Goal: Book appointment/travel/reservation

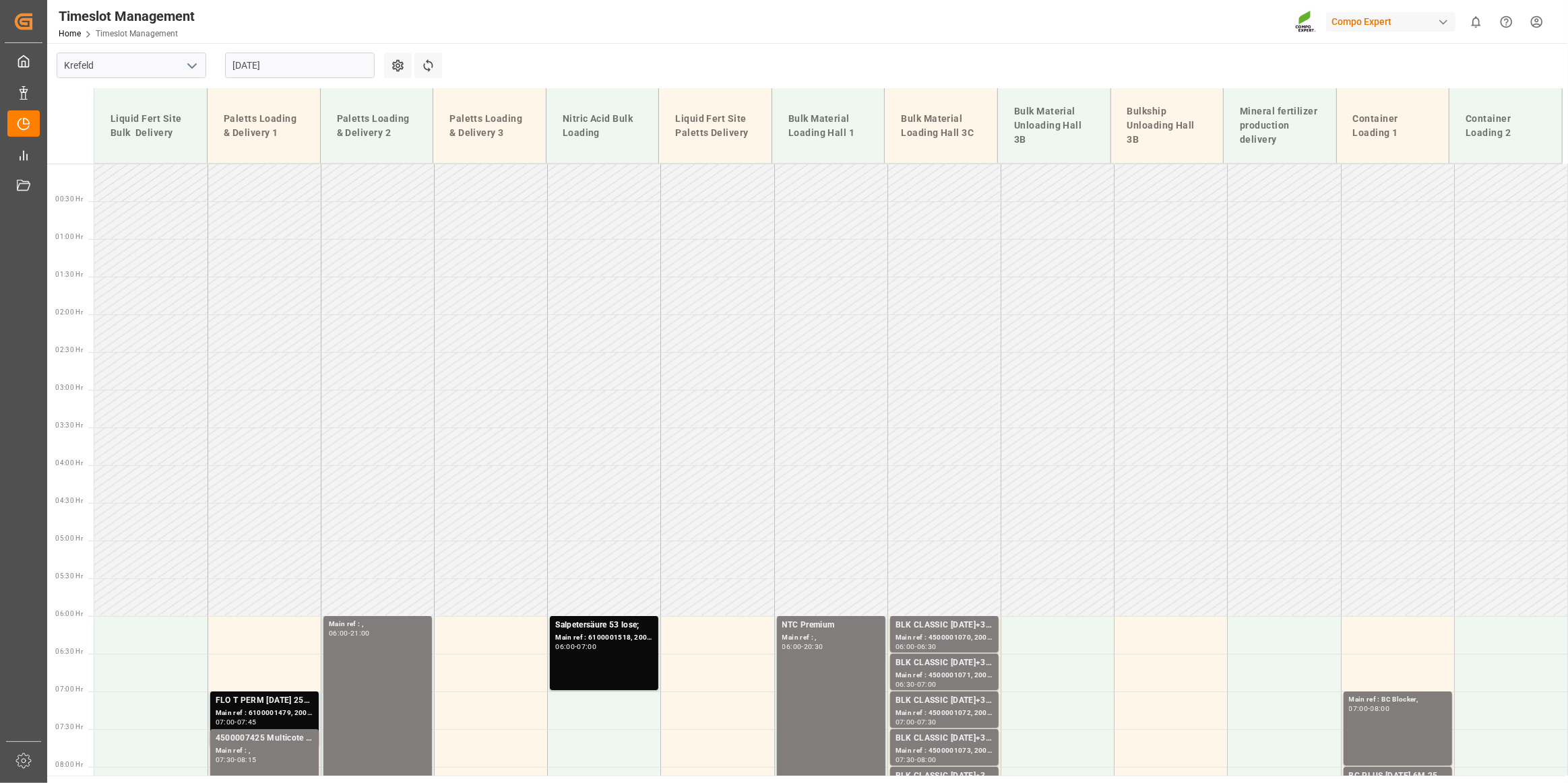
scroll to position [496, 0]
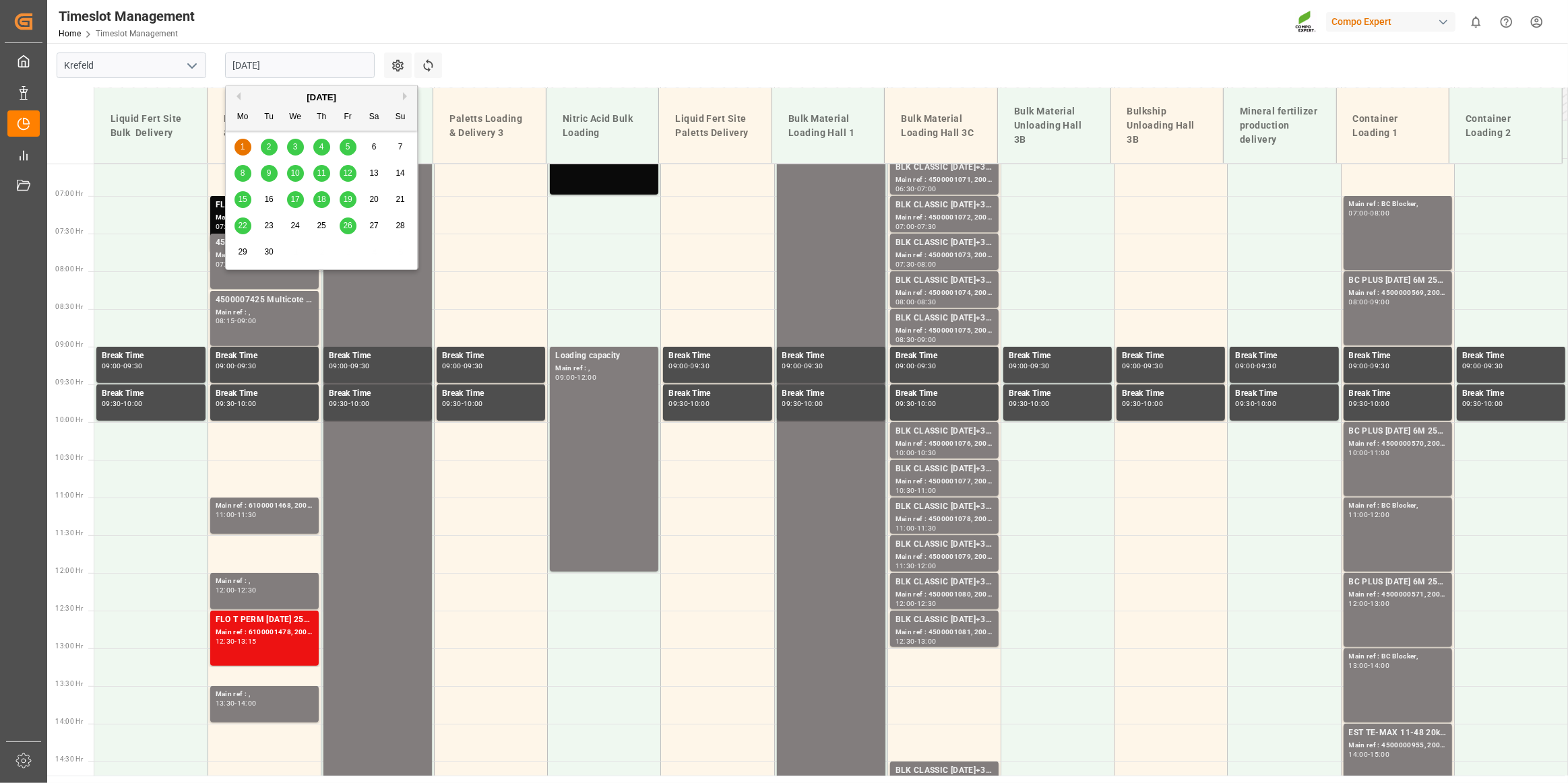
click at [241, 67] on input "[DATE]" at bounding box center [299, 65] width 149 height 25
click at [399, 95] on div "[DATE]" at bounding box center [321, 98] width 192 height 13
click at [404, 94] on button "Next Month" at bounding box center [407, 96] width 8 height 8
drag, startPoint x: 238, startPoint y: 94, endPoint x: 347, endPoint y: 130, distance: 114.8
click at [237, 94] on button "Previous Month" at bounding box center [236, 96] width 8 height 8
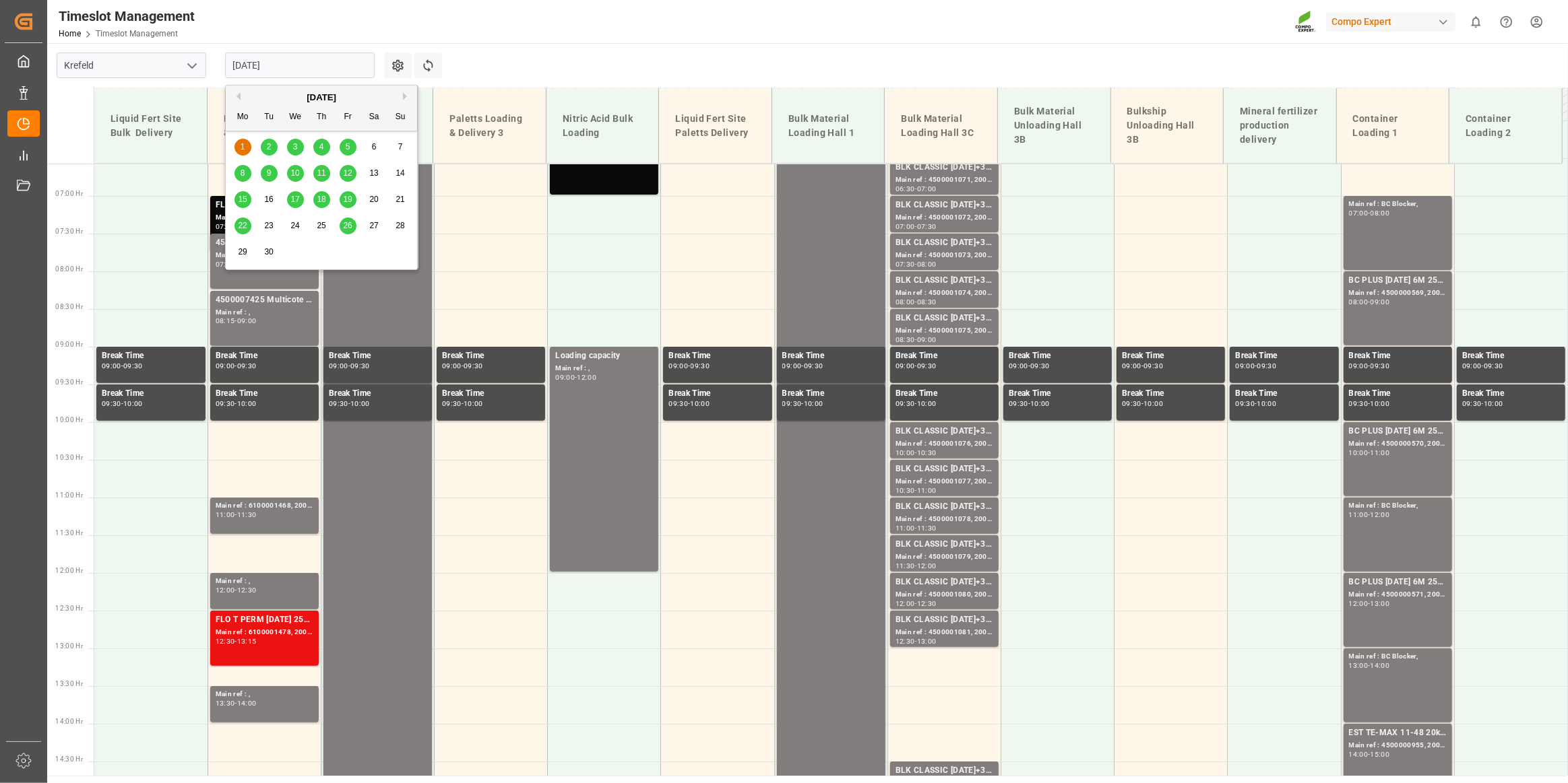
click at [245, 145] on div "1" at bounding box center [243, 147] width 17 height 16
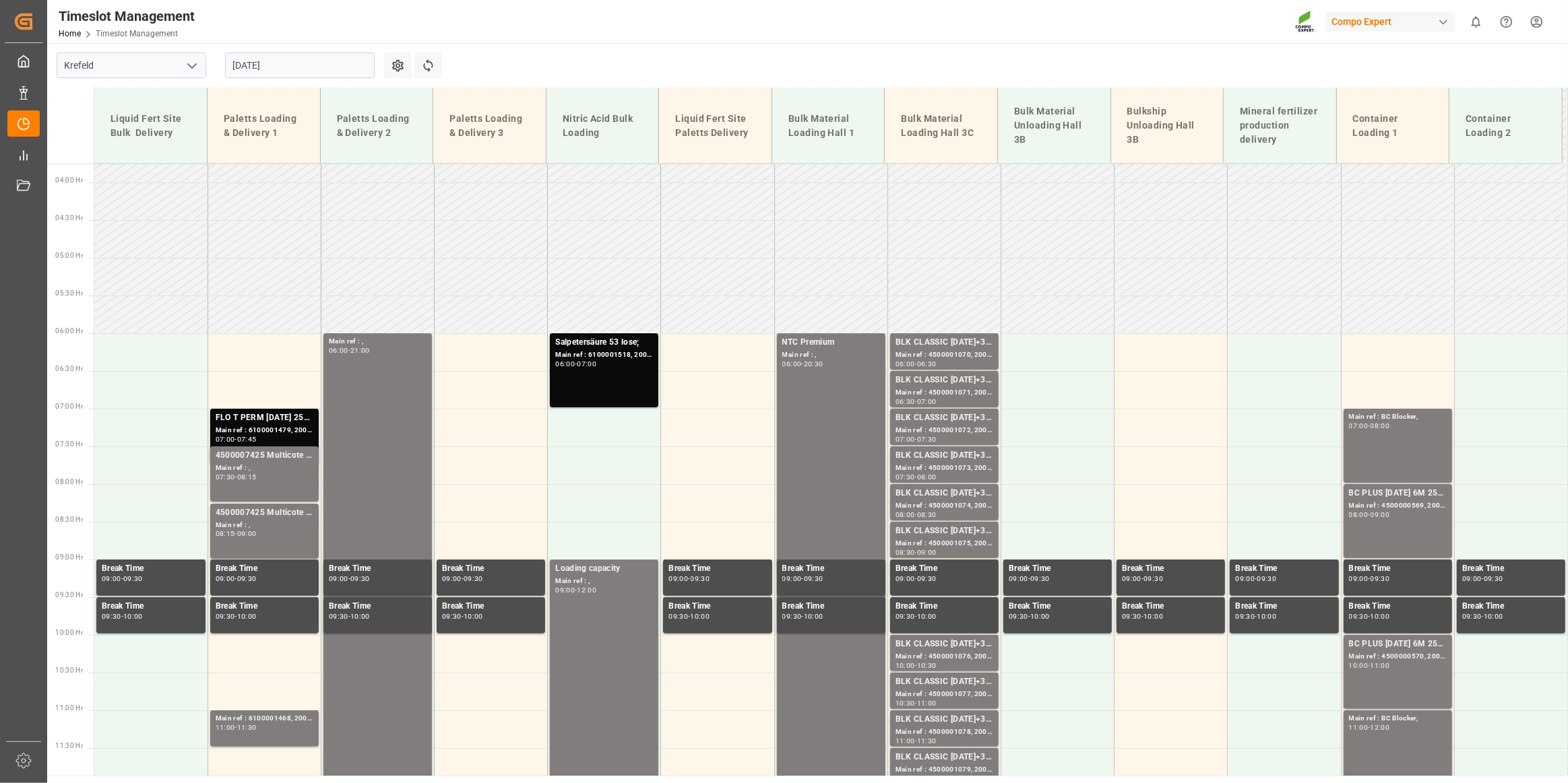
scroll to position [312, 0]
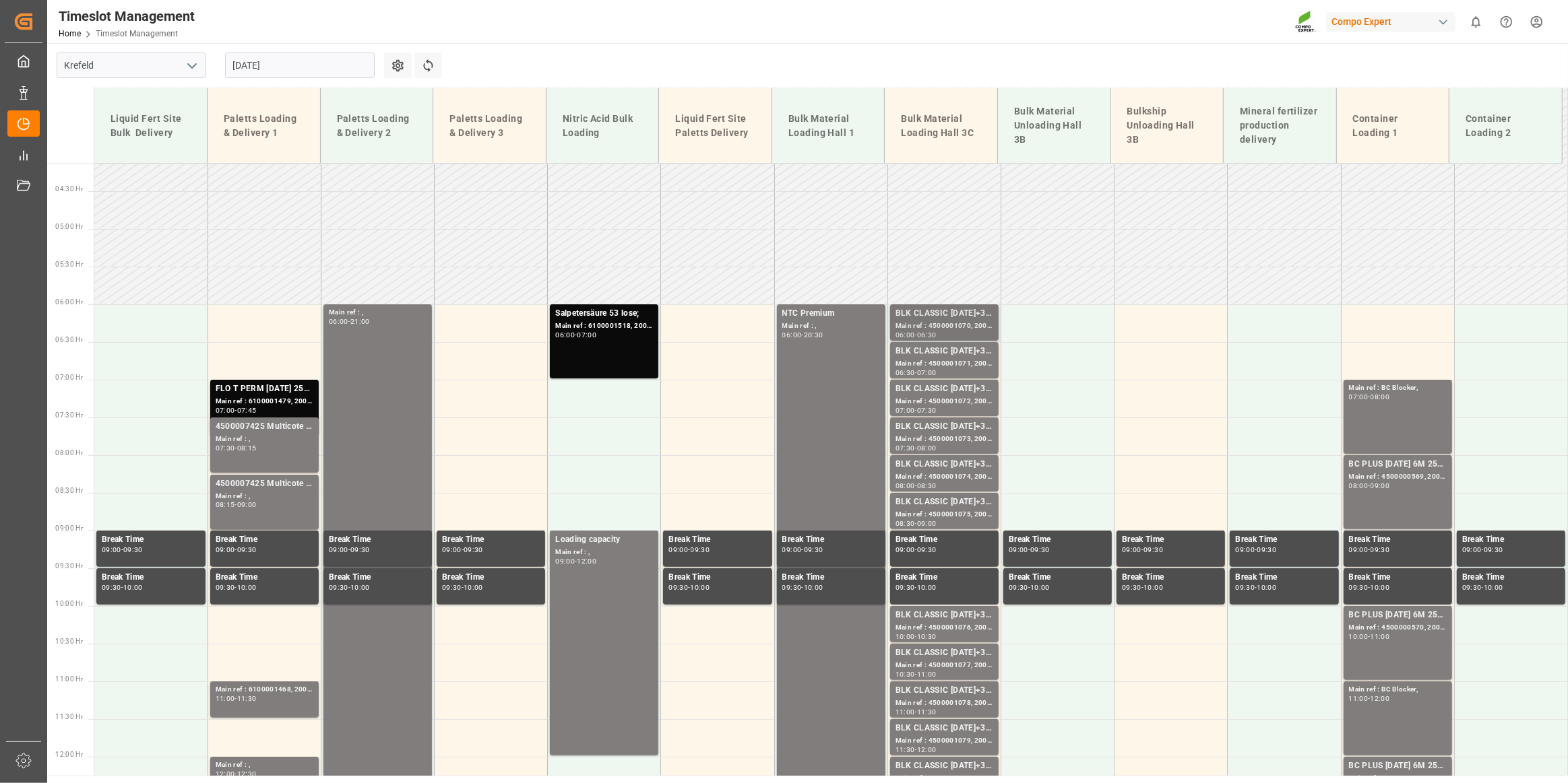
click at [950, 327] on div "Main ref : 4500001070, 2000001075;" at bounding box center [944, 326] width 98 height 12
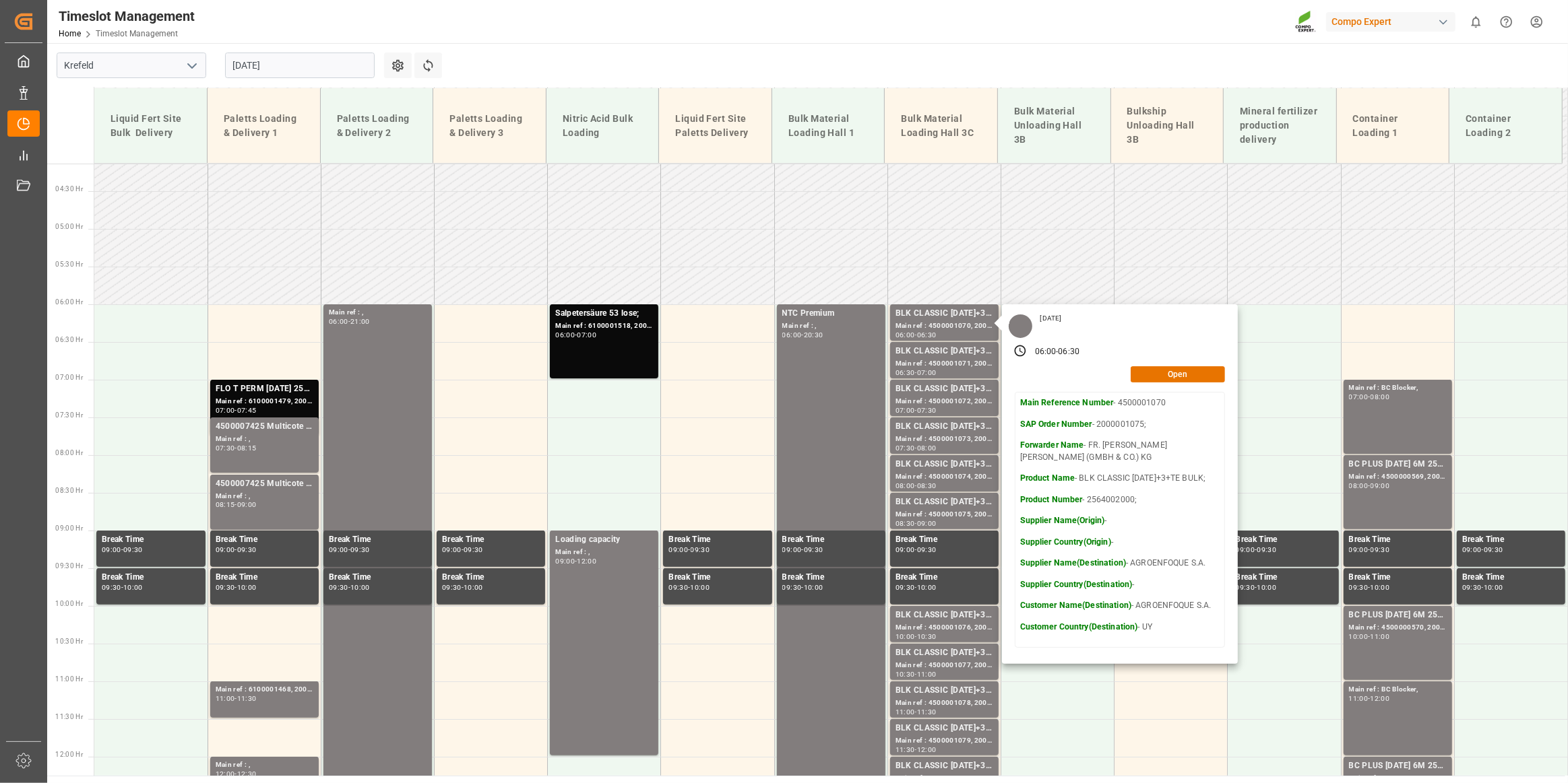
click at [1039, 79] on main "[GEOGRAPHIC_DATA] [DATE] Settings Refresh Time Slots Liquid Fert Site Bulk Deli…" at bounding box center [806, 409] width 1518 height 733
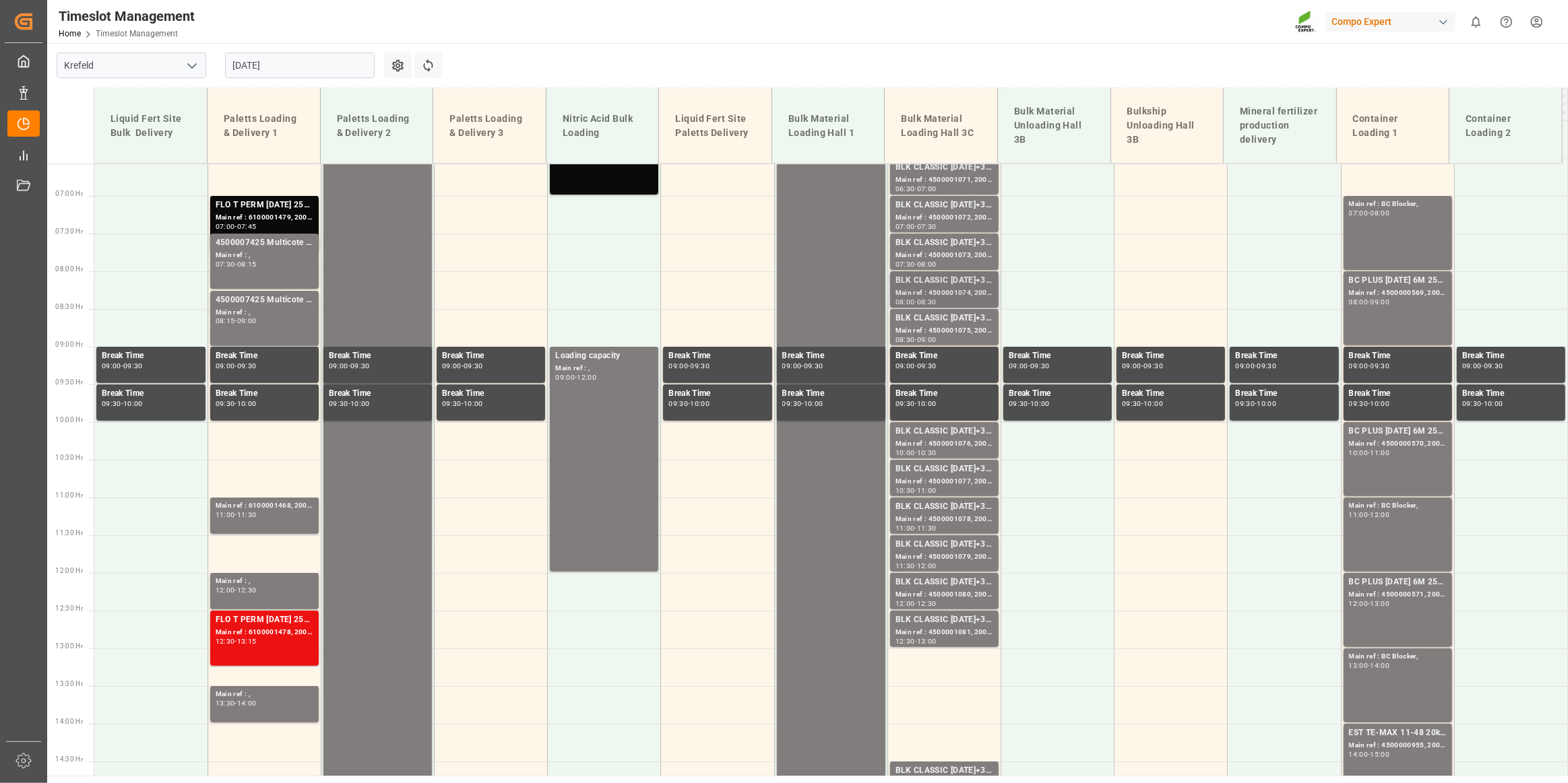
scroll to position [434, 0]
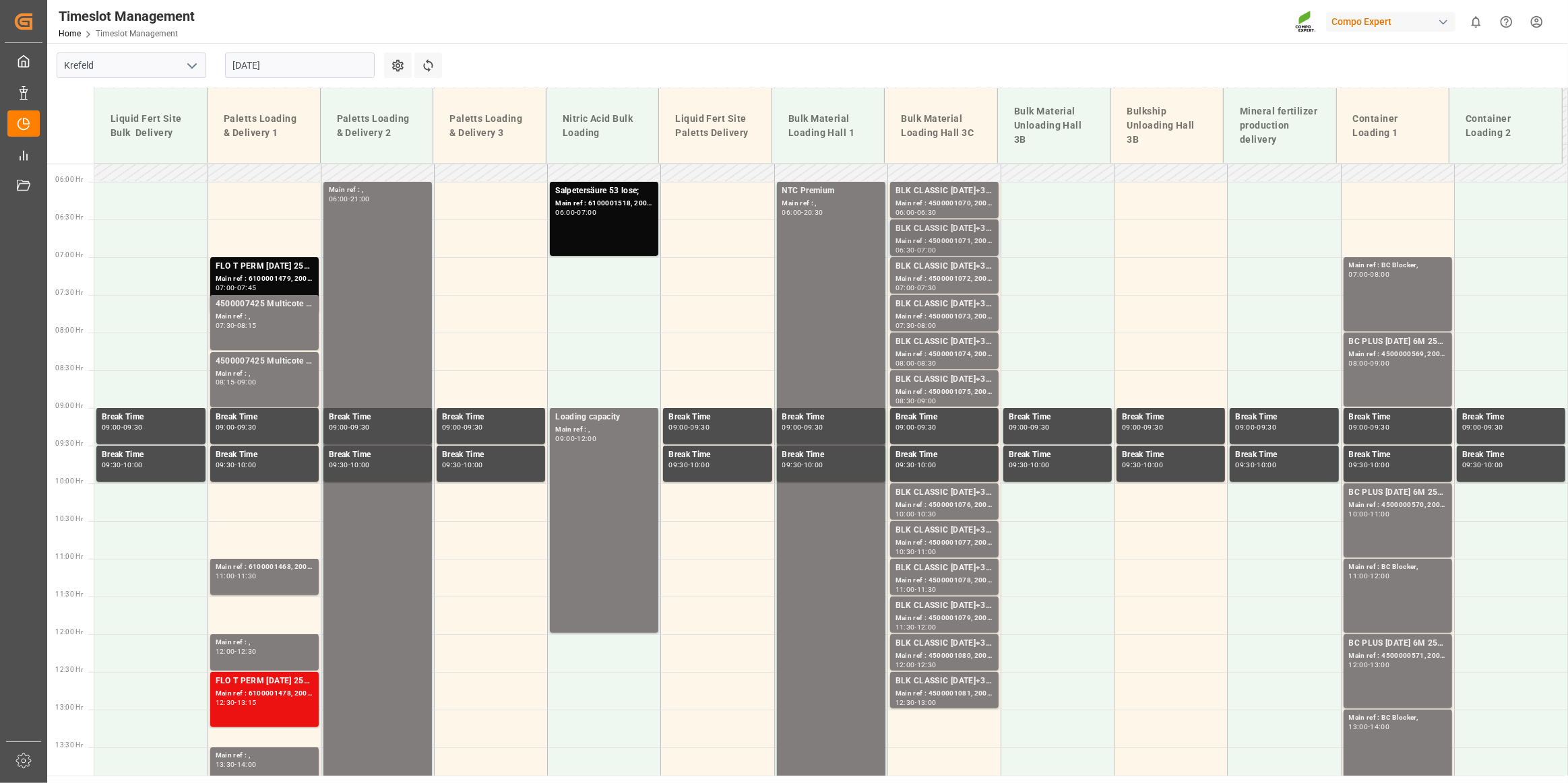
click at [962, 235] on div "BLK CLASSIC [DATE]+3+TE BULK;" at bounding box center [944, 229] width 98 height 13
click at [956, 276] on div "Main ref : 4500001072, 2000001075;" at bounding box center [944, 279] width 98 height 12
click at [946, 308] on div "BLK CLASSIC [DATE]+3+TE BULK;" at bounding box center [944, 304] width 98 height 13
click at [936, 346] on div "BLK CLASSIC [DATE]+3+TE BULK;" at bounding box center [944, 342] width 98 height 13
click at [938, 387] on div "Main ref : 4500001075, 2000001075;" at bounding box center [944, 393] width 98 height 12
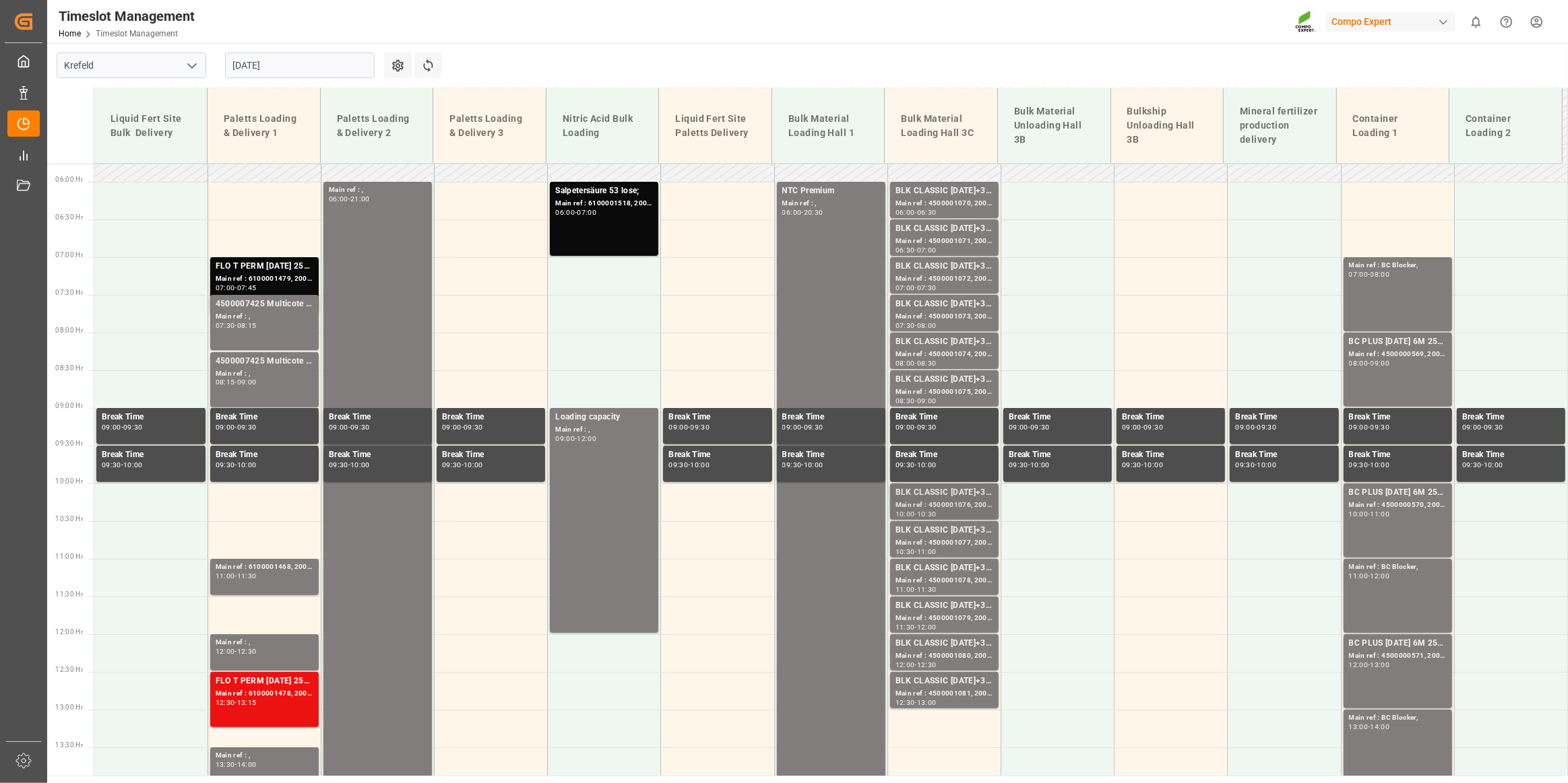
click at [923, 494] on div "BLK CLASSIC [DATE]+3+TE BULK;" at bounding box center [944, 493] width 98 height 13
click at [926, 538] on div "Main ref : 4500001077, 2000001075;" at bounding box center [944, 543] width 98 height 12
click at [928, 573] on div "BLK CLASSIC [DATE]+3+TE BULK;" at bounding box center [944, 568] width 98 height 13
click at [938, 619] on div "Main ref : 4500001079, 2000001075;" at bounding box center [944, 618] width 98 height 12
click at [944, 657] on div "Main ref : 4500001080, 2000001075;" at bounding box center [944, 656] width 98 height 12
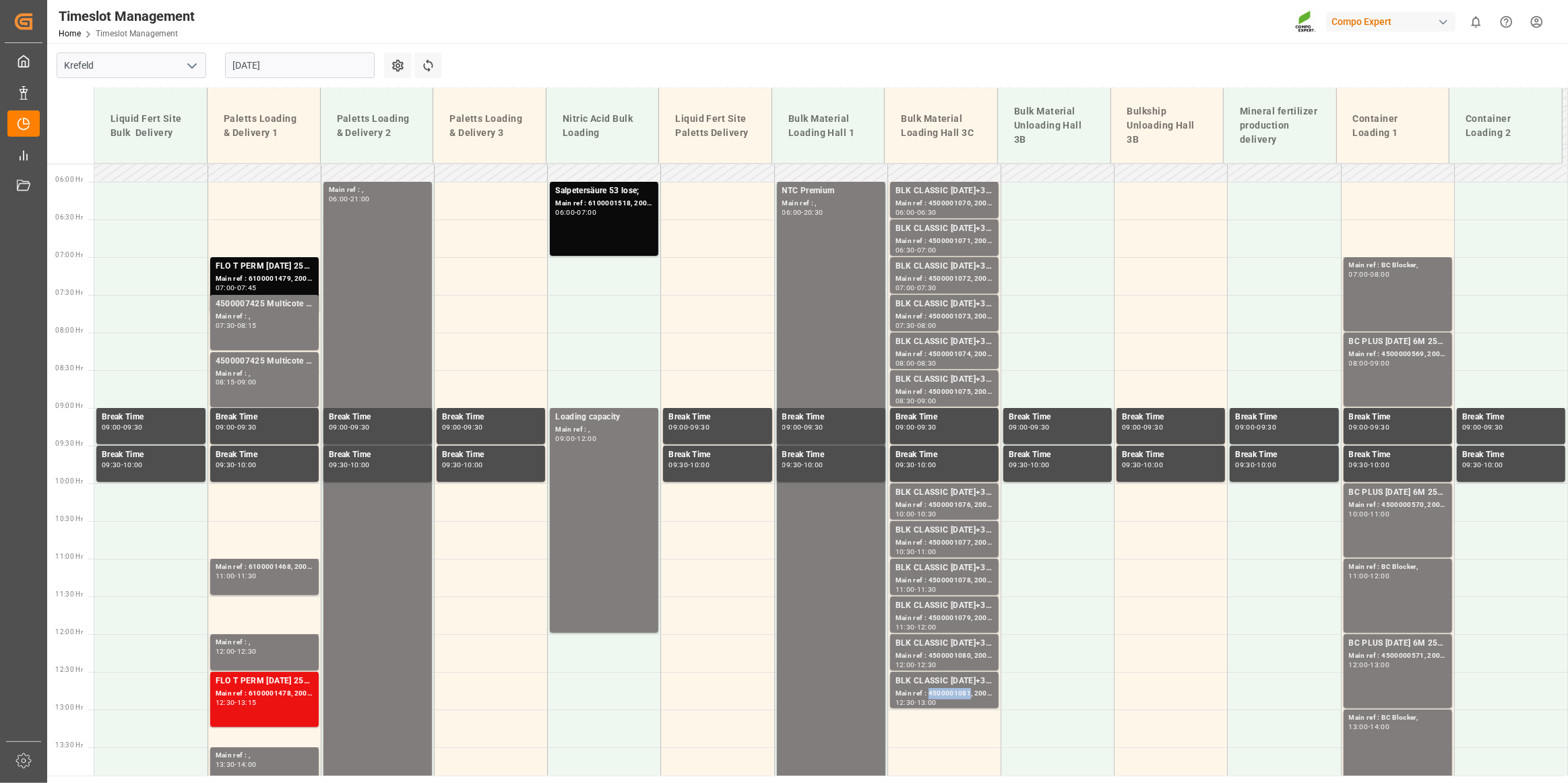
click at [952, 688] on div "Main ref : 4500001081, 2000001075;" at bounding box center [944, 694] width 98 height 12
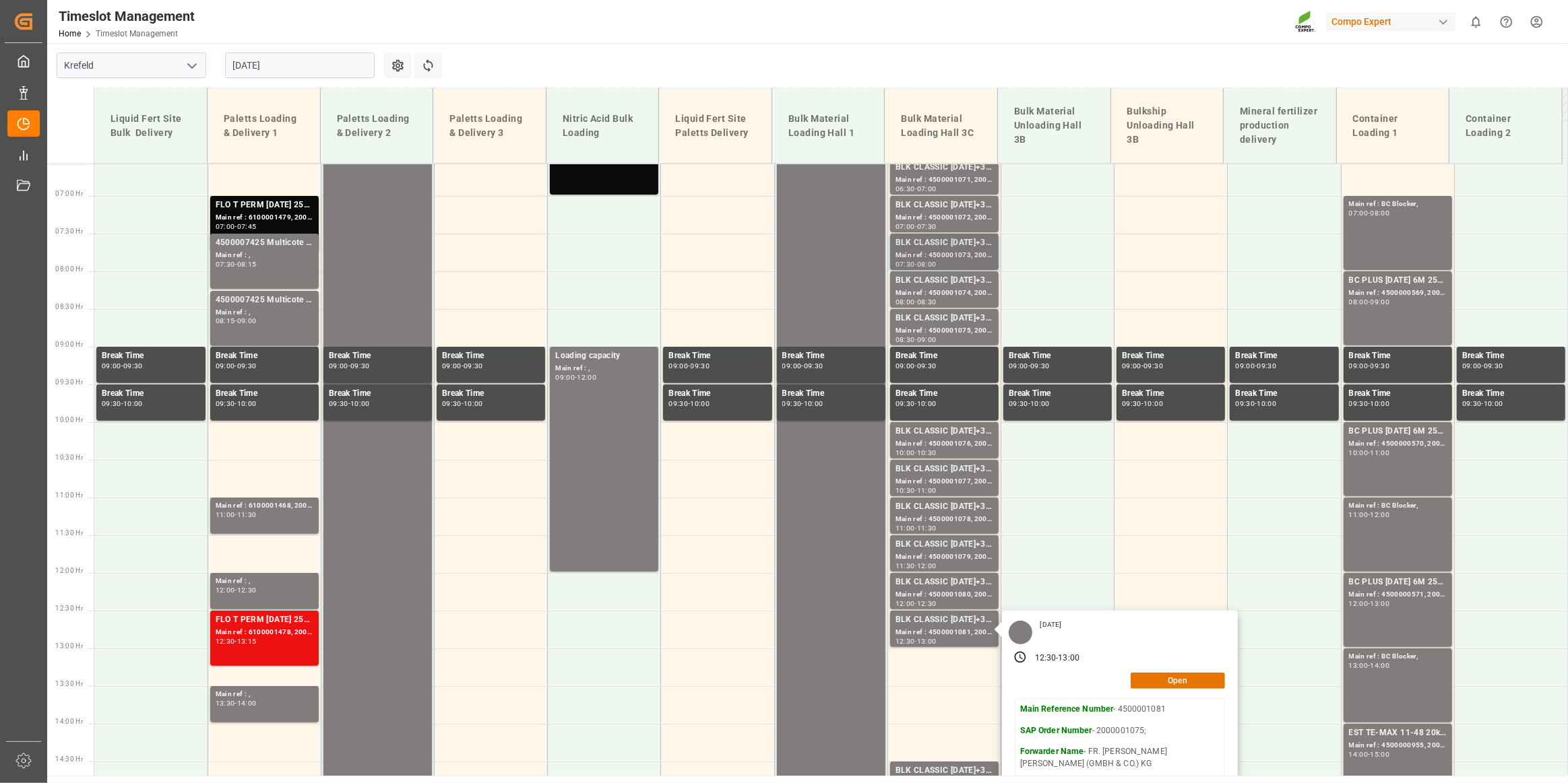
scroll to position [801, 0]
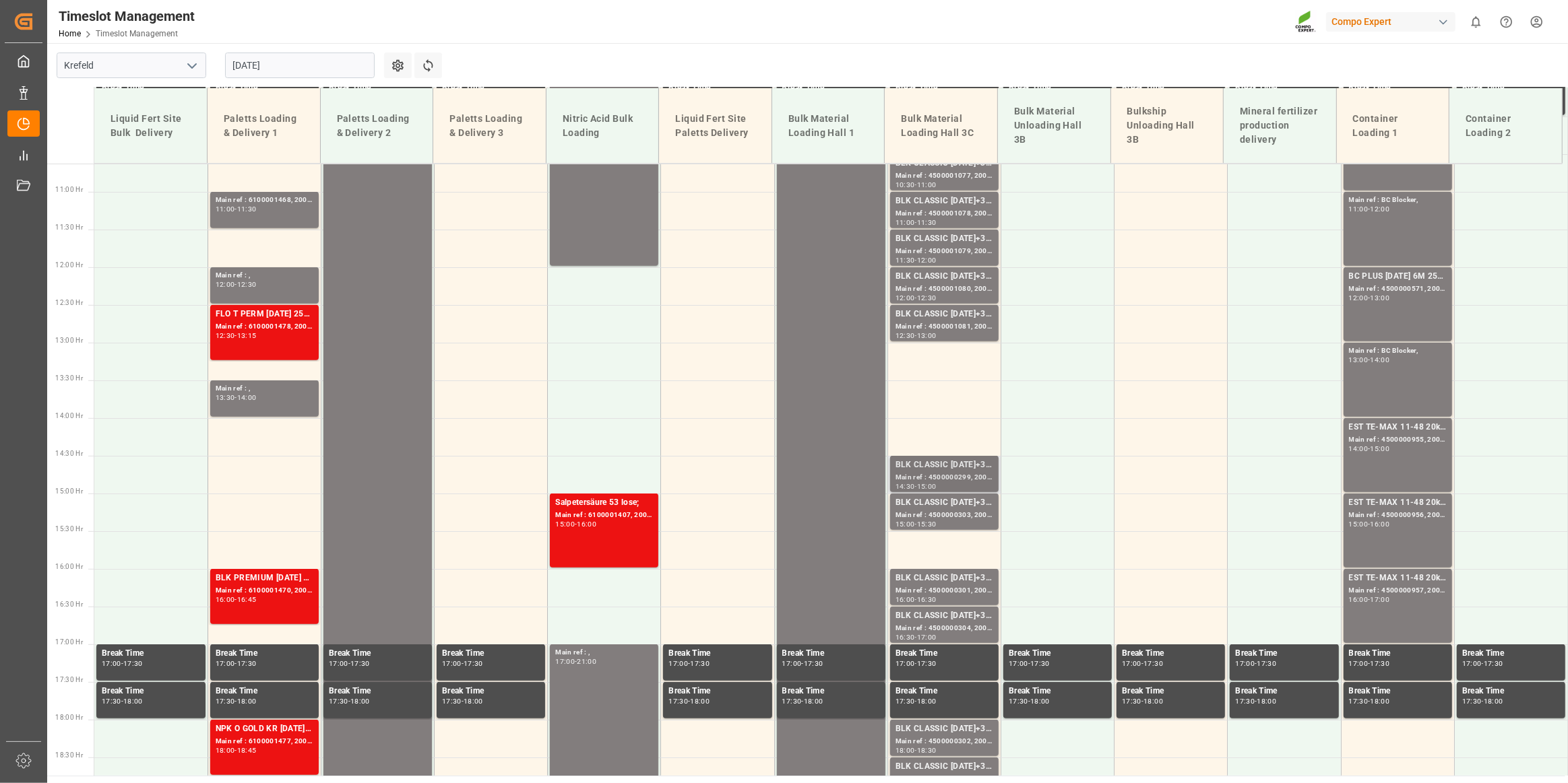
click at [929, 472] on div "Main ref : 4500000299, 2000000241;" at bounding box center [944, 478] width 98 height 12
click at [932, 594] on div "Main ref : 4500000301, 2000000241;" at bounding box center [944, 591] width 98 height 12
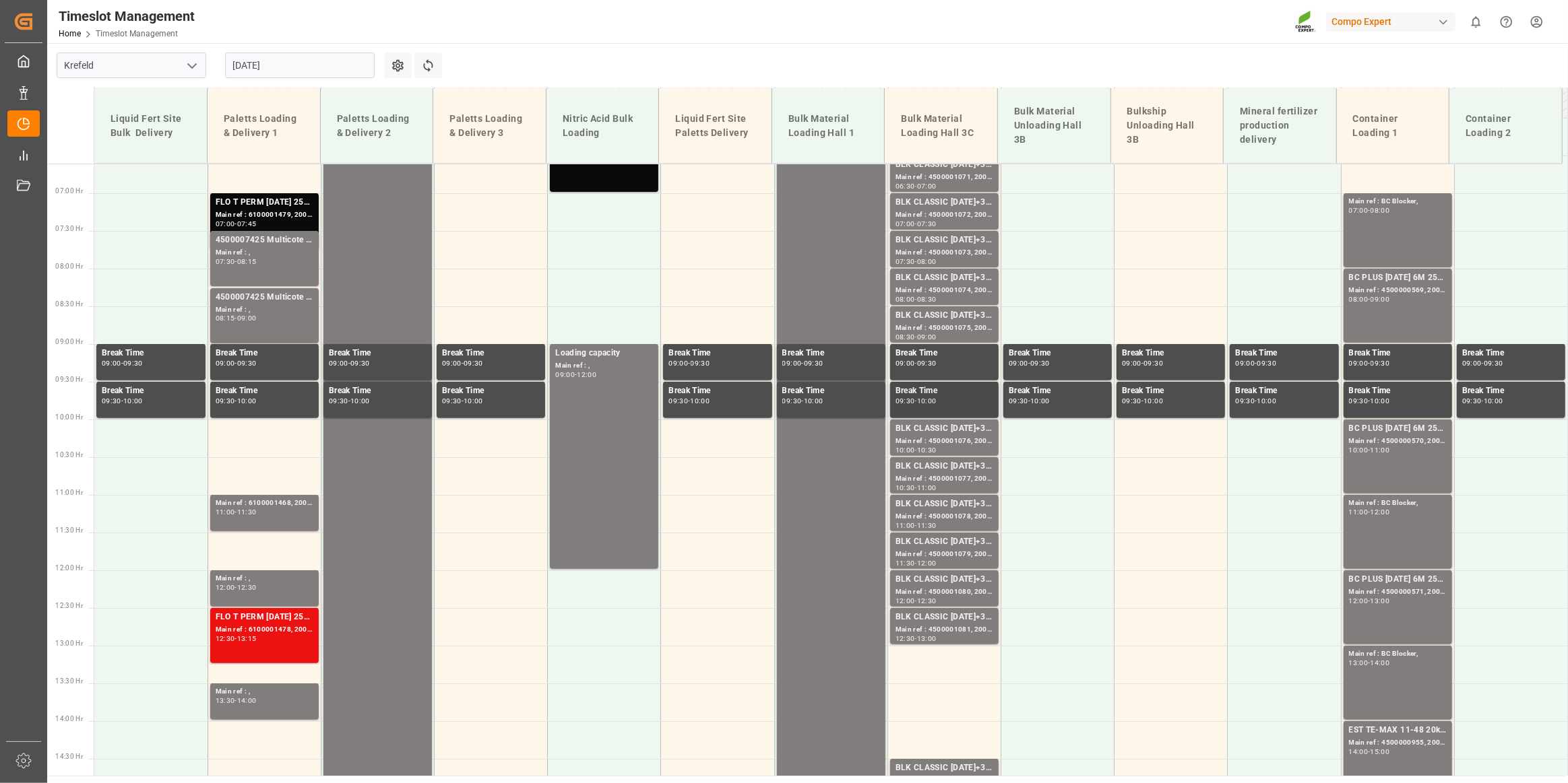
scroll to position [373, 0]
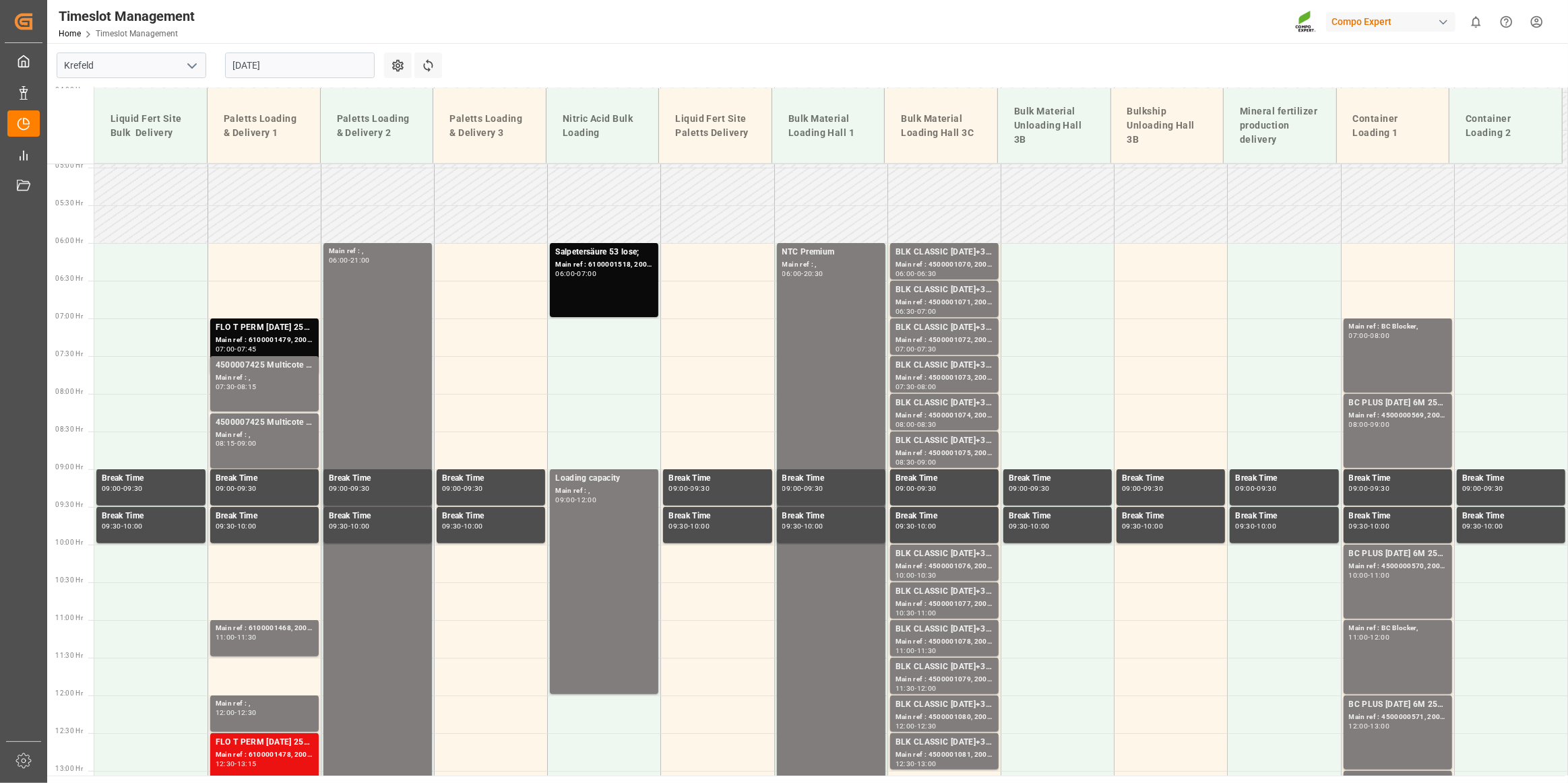
click at [962, 58] on main "[GEOGRAPHIC_DATA] [DATE] Settings Refresh Time Slots Liquid Fert Site Bulk Deli…" at bounding box center [806, 409] width 1518 height 733
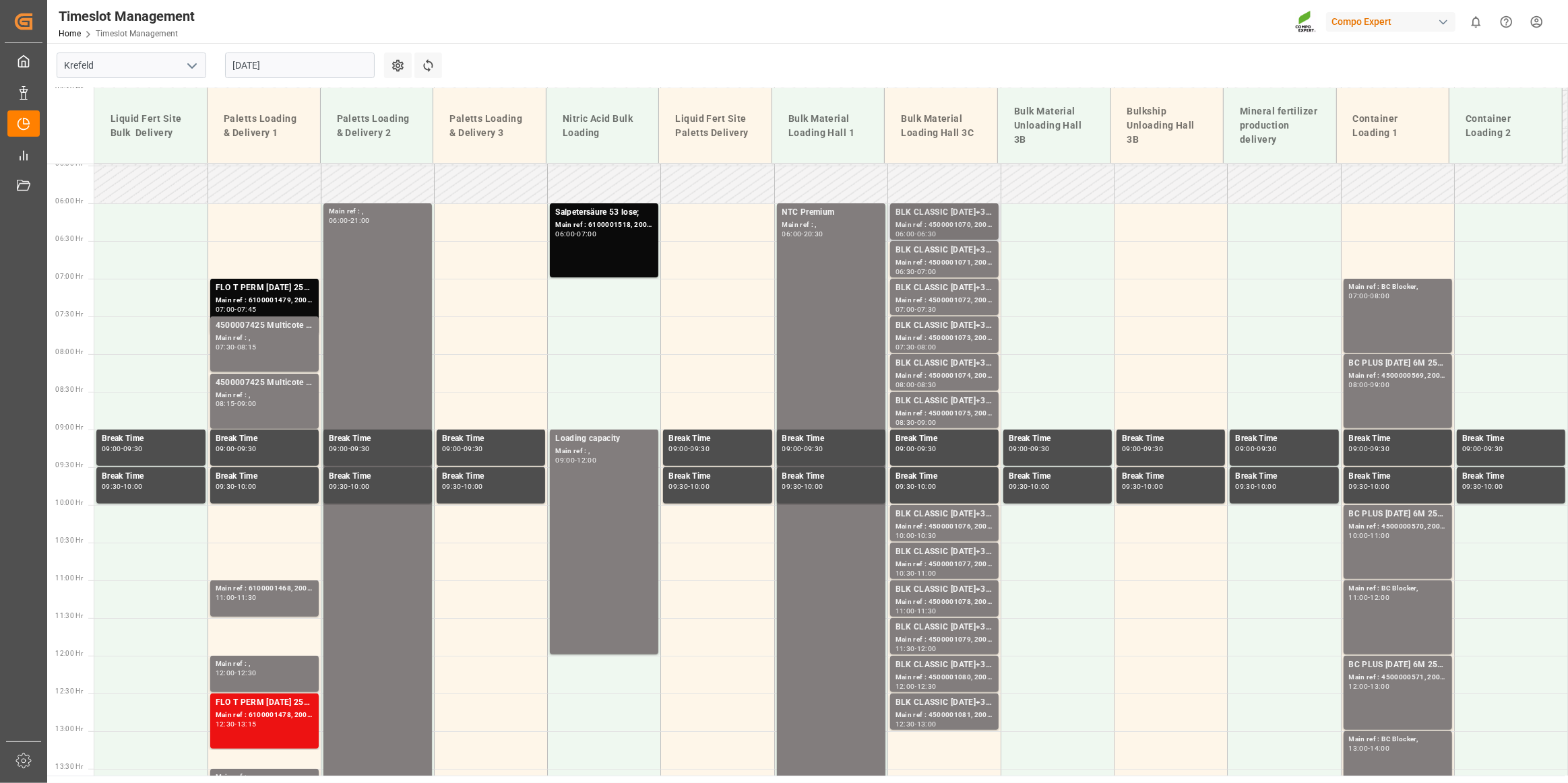
scroll to position [434, 0]
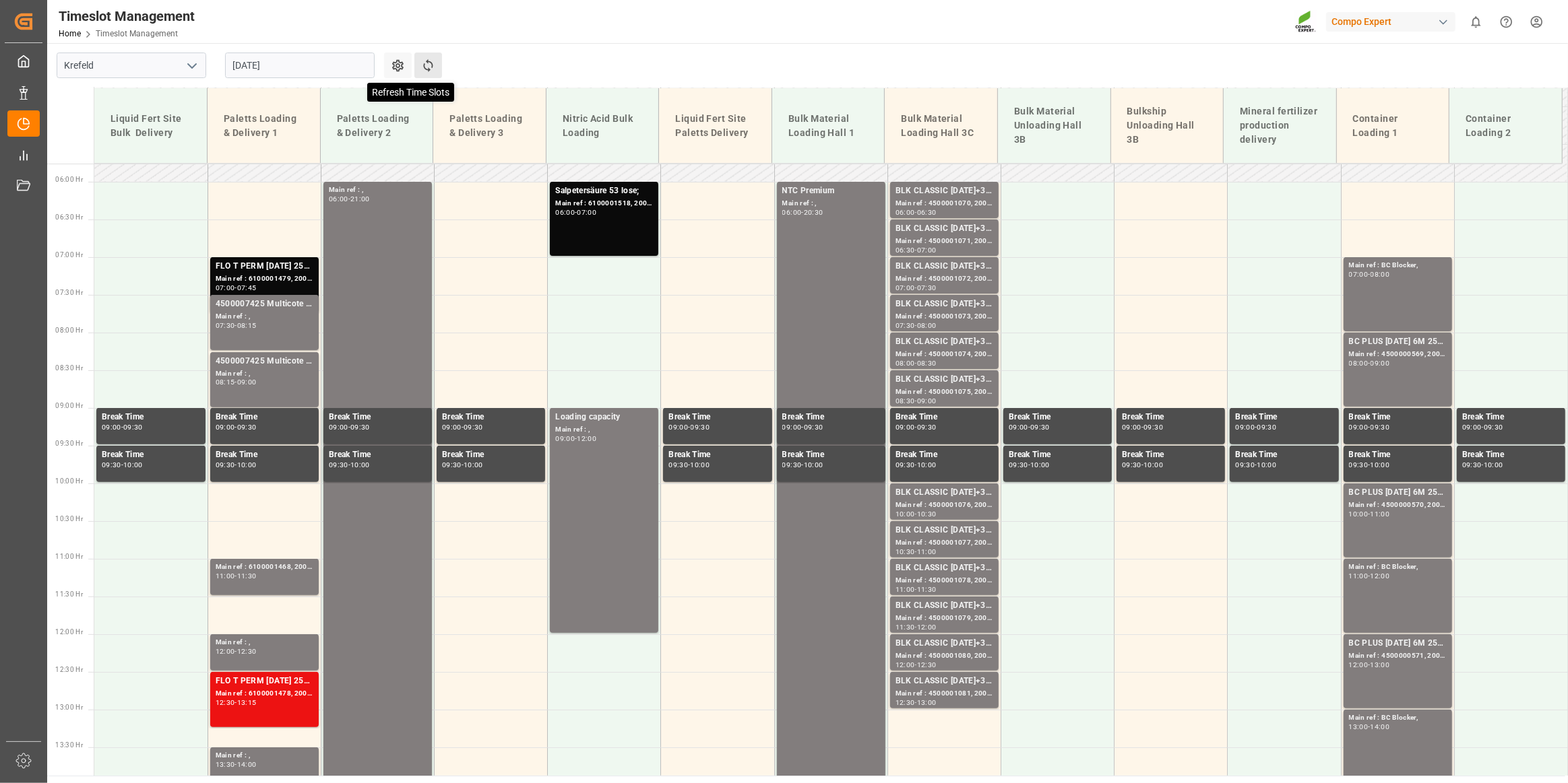
click at [430, 60] on icon at bounding box center [428, 65] width 14 height 14
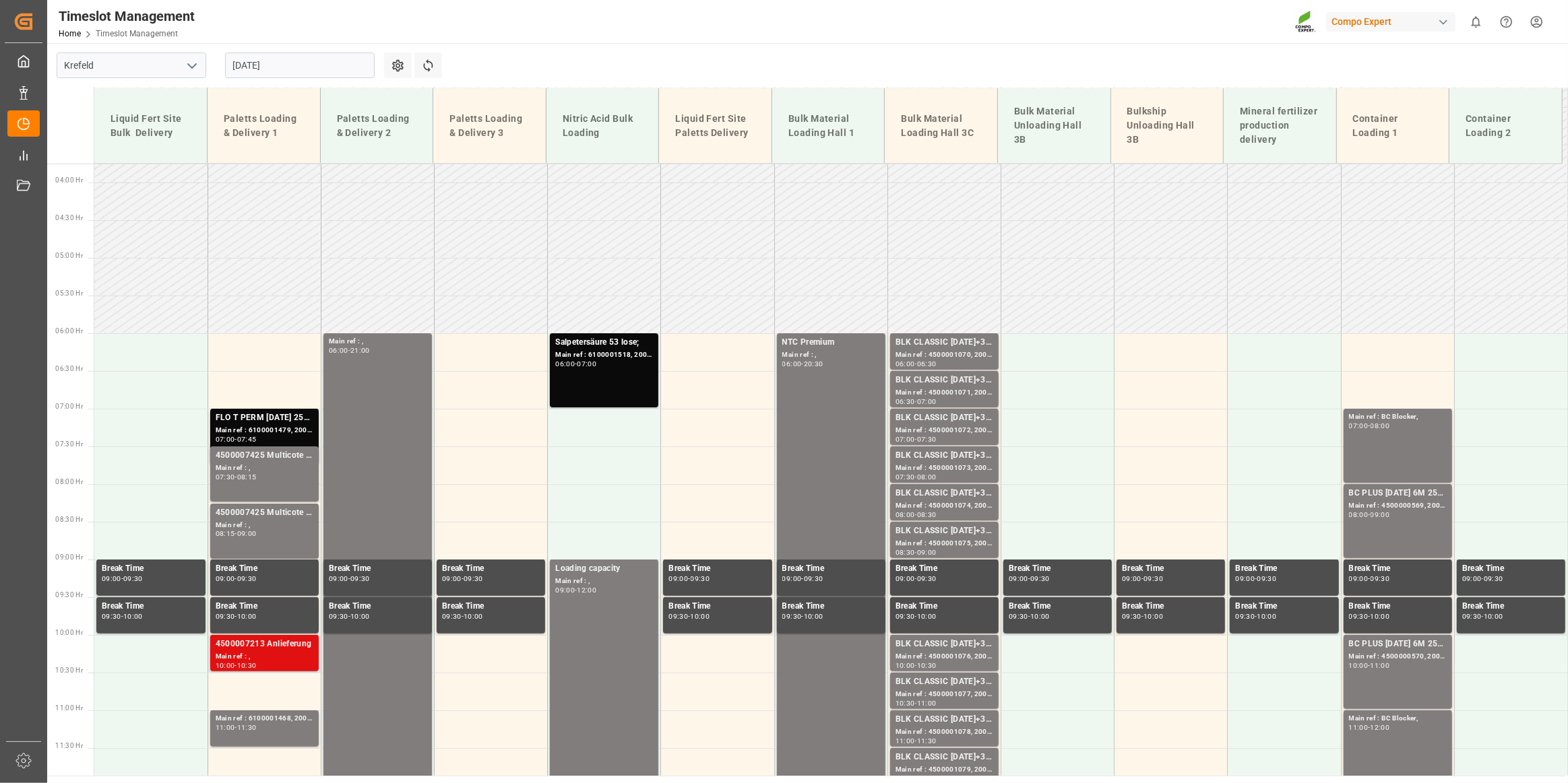
scroll to position [280, 0]
